Goal: Information Seeking & Learning: Learn about a topic

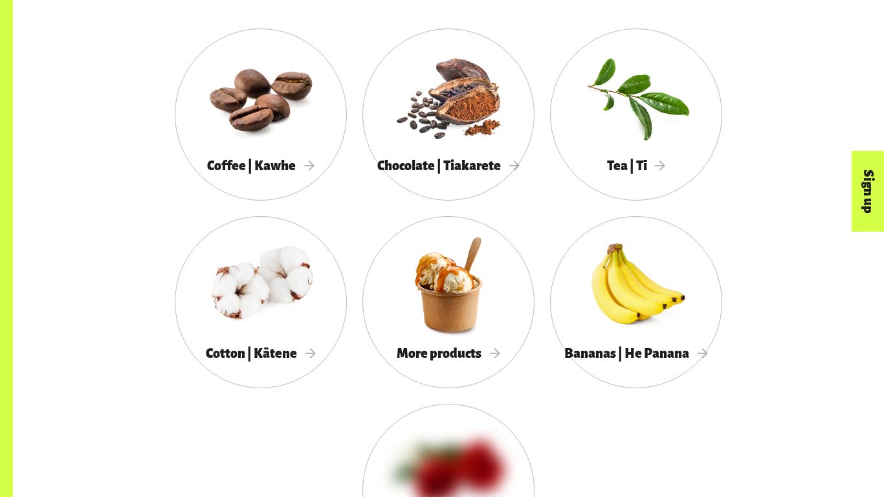
scroll to position [1166, 0]
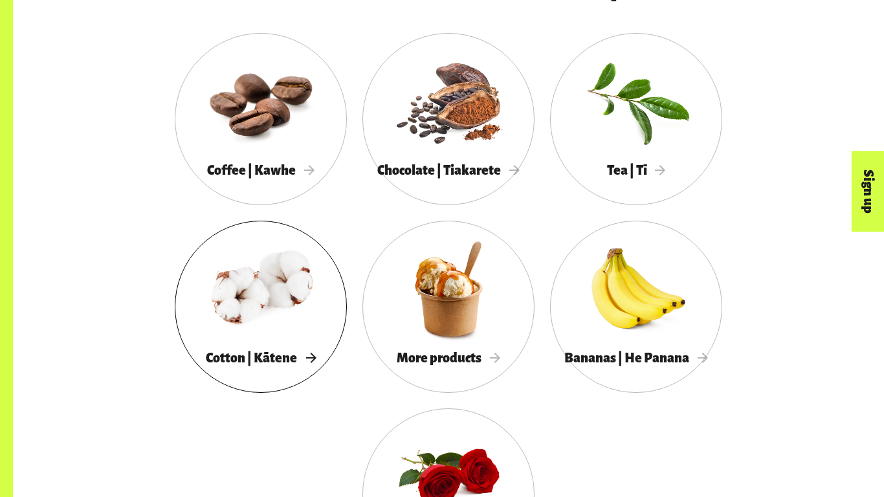
click at [232, 331] on div at bounding box center [261, 289] width 172 height 112
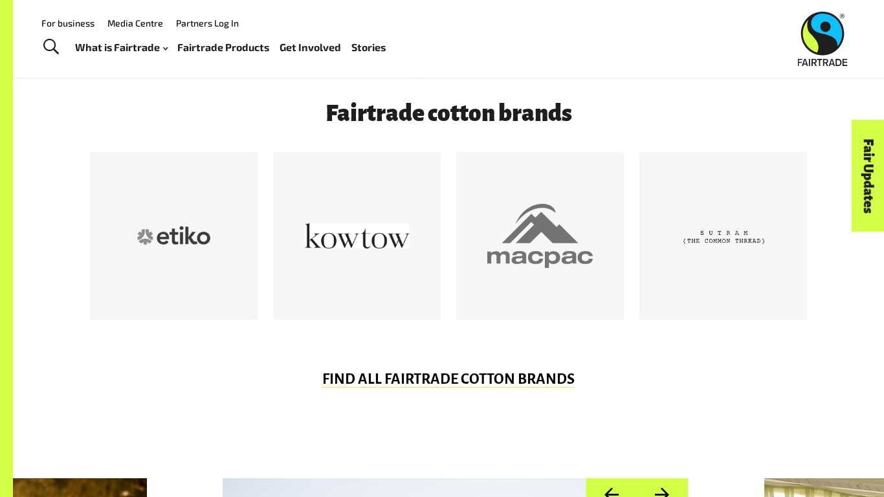
scroll to position [646, 0]
click at [623, 309] on div at bounding box center [540, 237] width 168 height 168
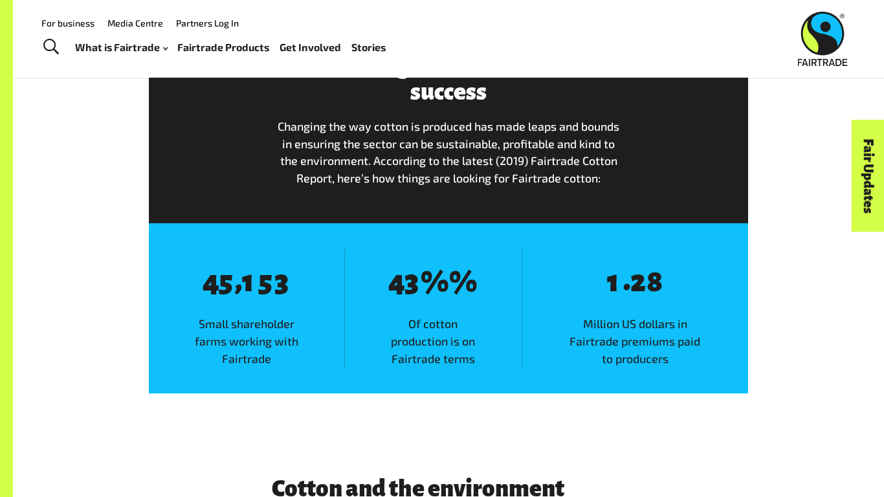
scroll to position [2025, 0]
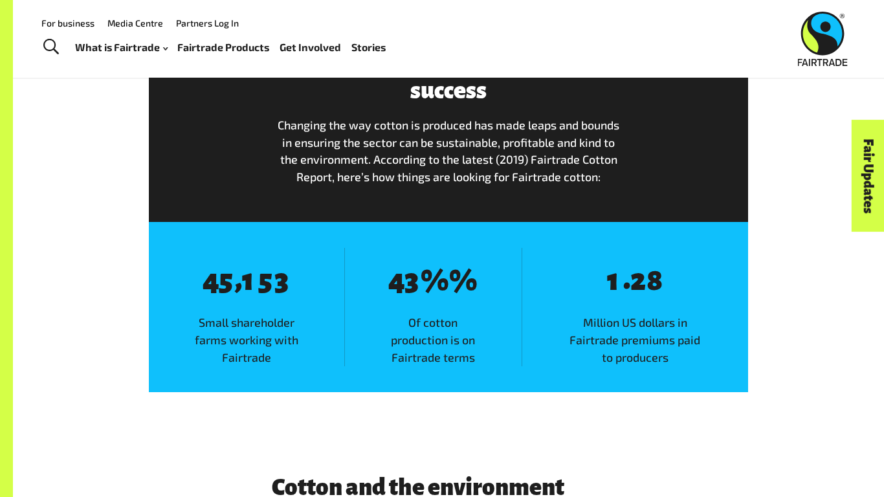
click at [124, 153] on div "Following the cotton trail of success Changing the way cotton is produced has m…" at bounding box center [449, 209] width 738 height 365
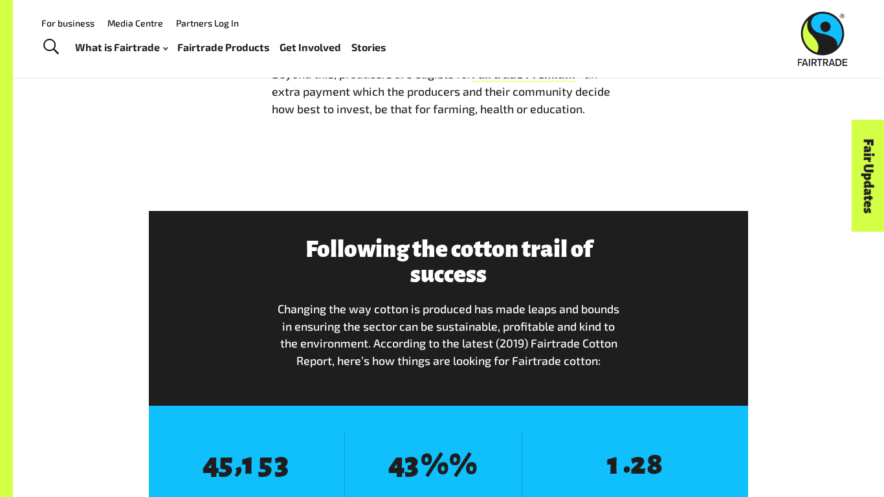
scroll to position [1821, 0]
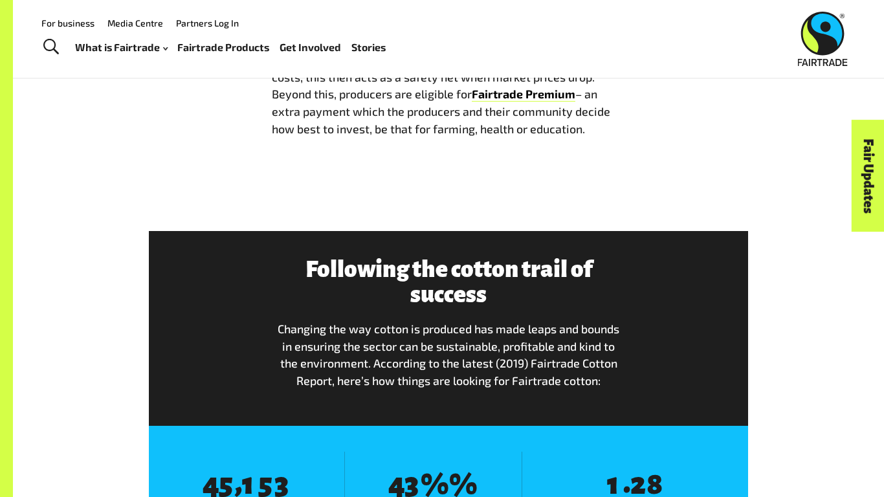
click at [807, 30] on img at bounding box center [823, 39] width 50 height 54
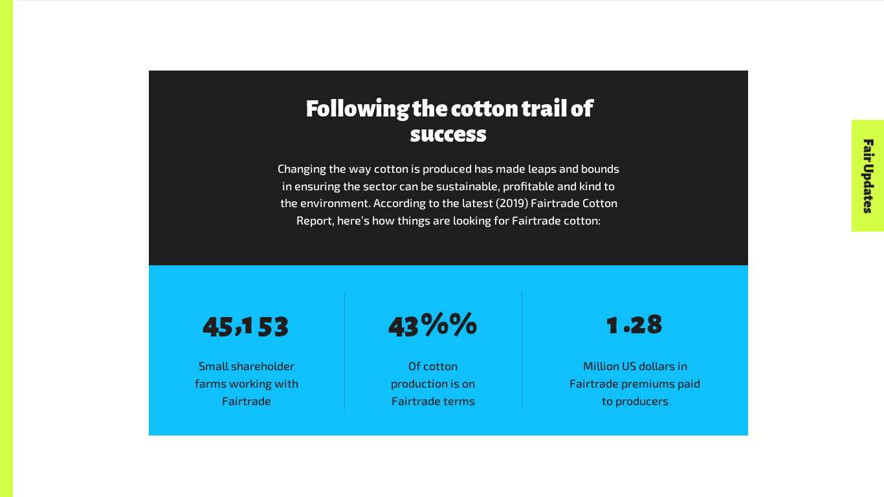
scroll to position [1988, 0]
